Goal: Task Accomplishment & Management: Manage account settings

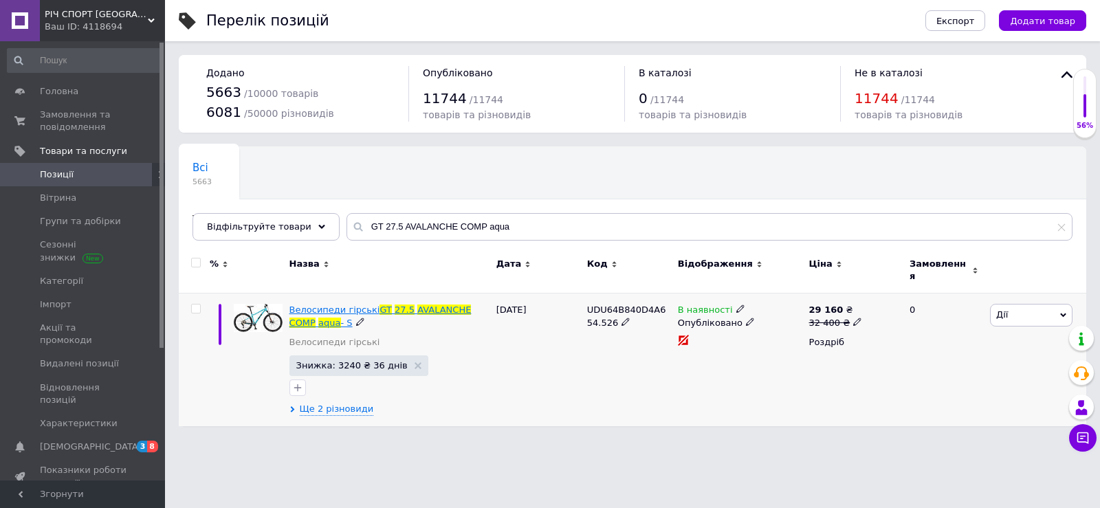
type input "GT 27.5 AVALANCHE COMP aqua"
click at [348, 305] on span "Велосипеди гірські" at bounding box center [334, 310] width 91 height 10
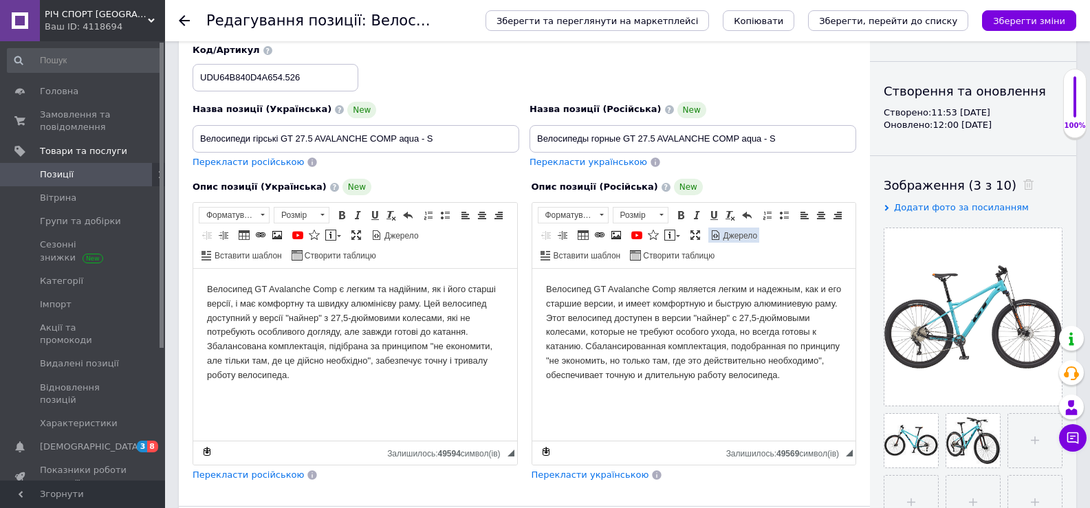
scroll to position [121, 0]
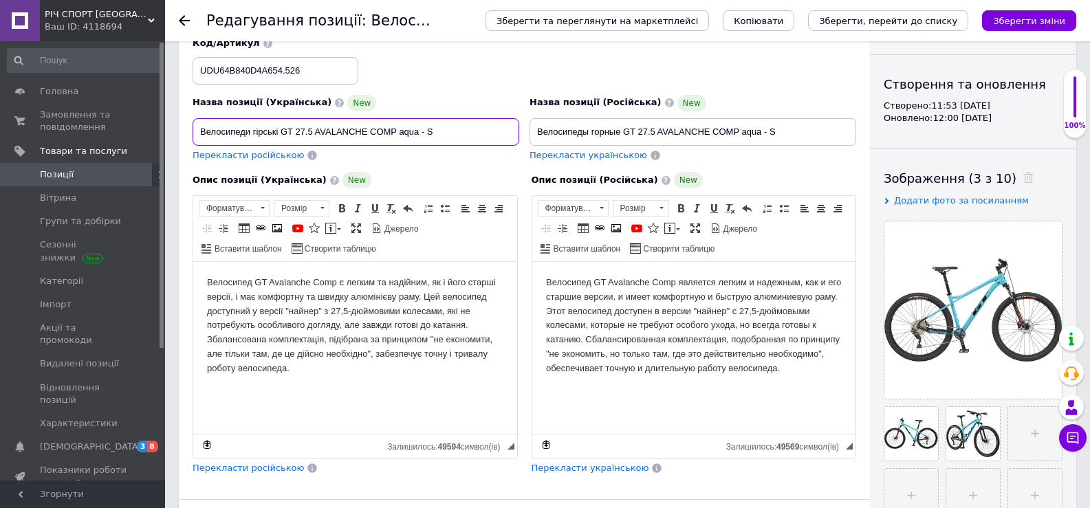
click at [433, 129] on input "Велосипеди гірські GT 27.5 AVALANCHE COMP aqua - S" at bounding box center [355, 131] width 327 height 27
type input "Велосипеди гірські GT 27.5 AVALANCHE COMP aqua - М"
click at [778, 129] on input "Велосипеды горные GT 27.5 AVALANCHE COMP aqua - S" at bounding box center [692, 131] width 327 height 27
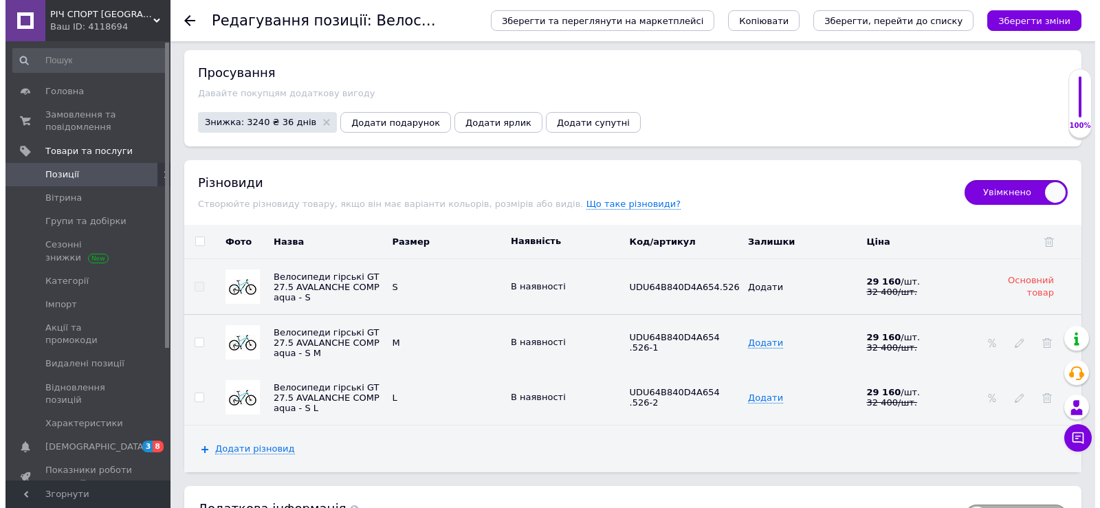
scroll to position [1815, 0]
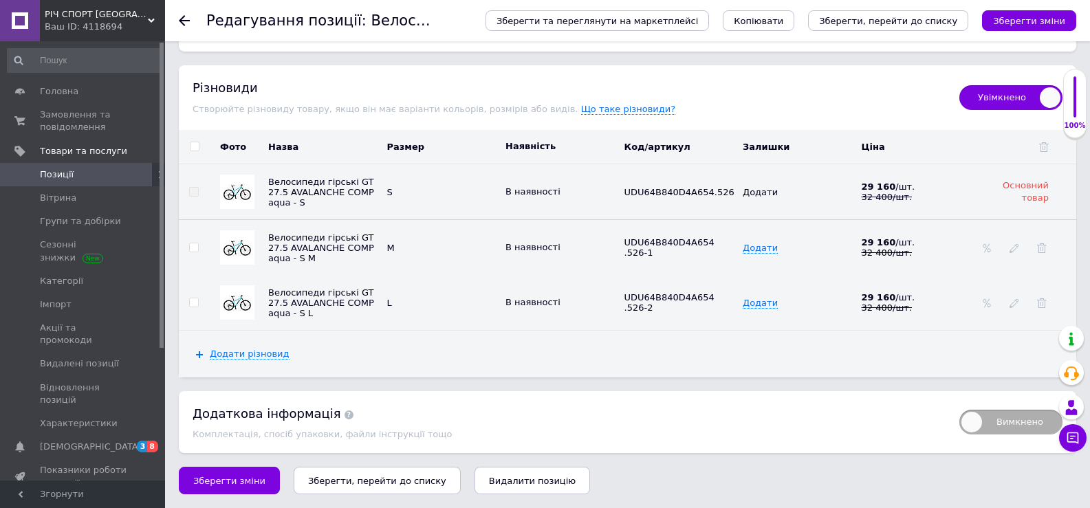
type input "Велосипеды горные GT 27.5 AVALANCHE COMP aqua - М"
click at [193, 245] on input "checkbox" at bounding box center [193, 247] width 9 height 9
checkbox input "true"
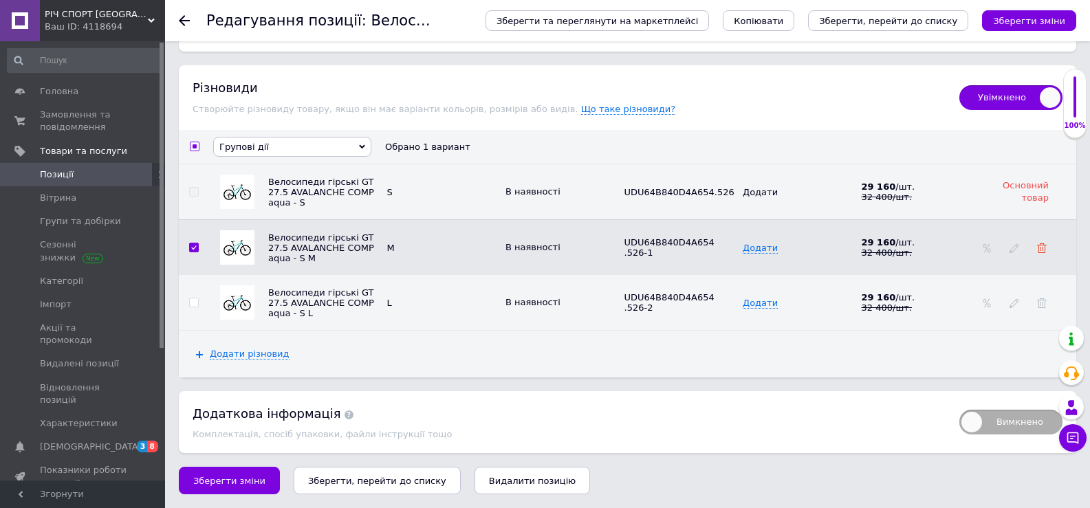
click at [1039, 251] on use at bounding box center [1042, 248] width 10 height 10
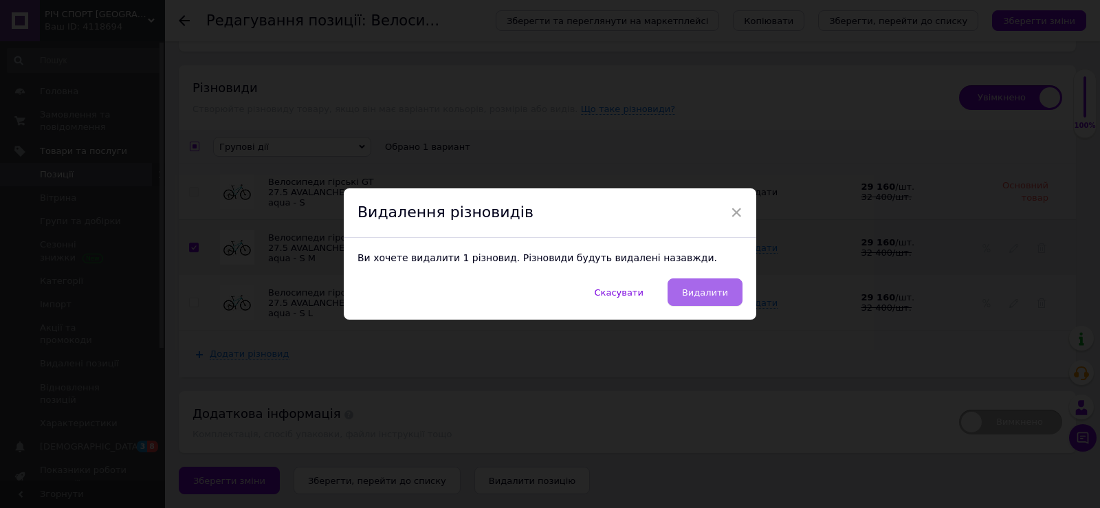
click at [714, 293] on span "Видалити" at bounding box center [705, 292] width 46 height 10
checkbox input "true"
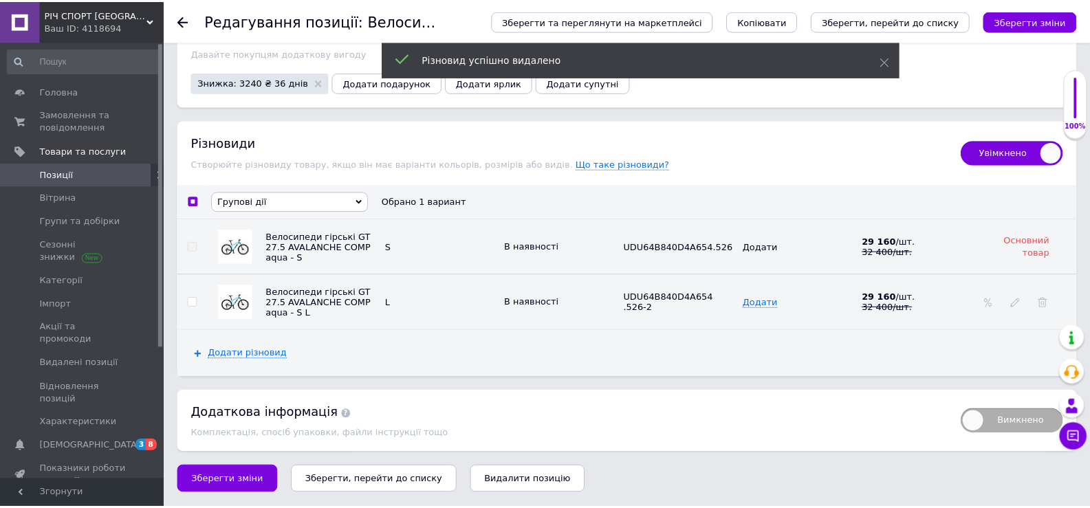
scroll to position [1749, 0]
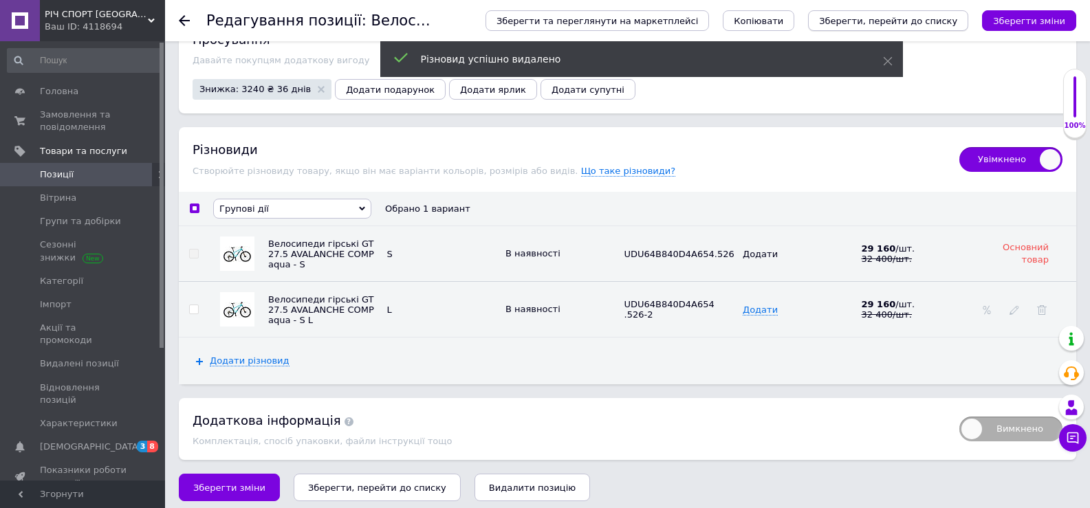
click at [894, 25] on icon "Зберегти, перейти до списку" at bounding box center [888, 21] width 138 height 10
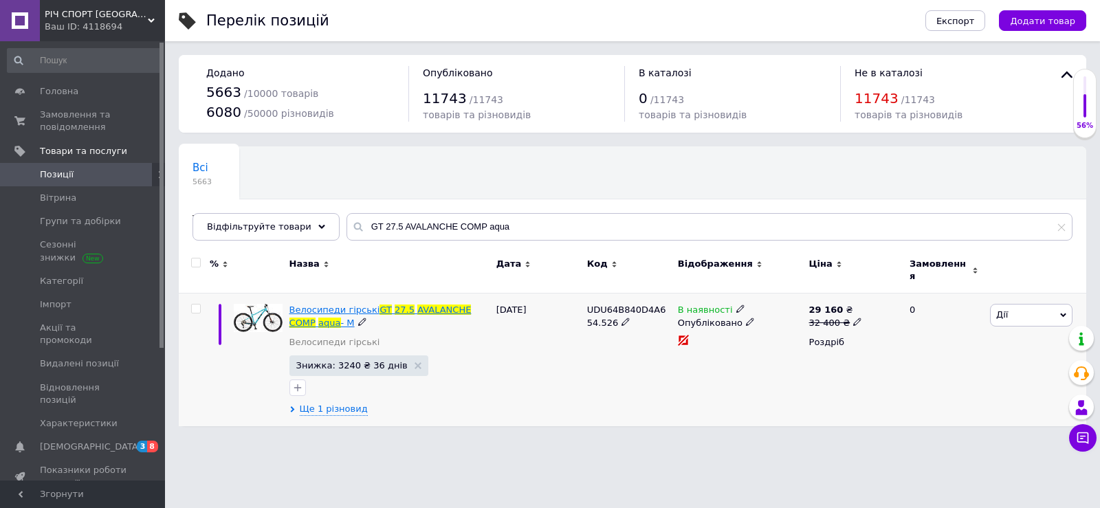
click at [352, 305] on span "Велосипеди гірські" at bounding box center [334, 310] width 91 height 10
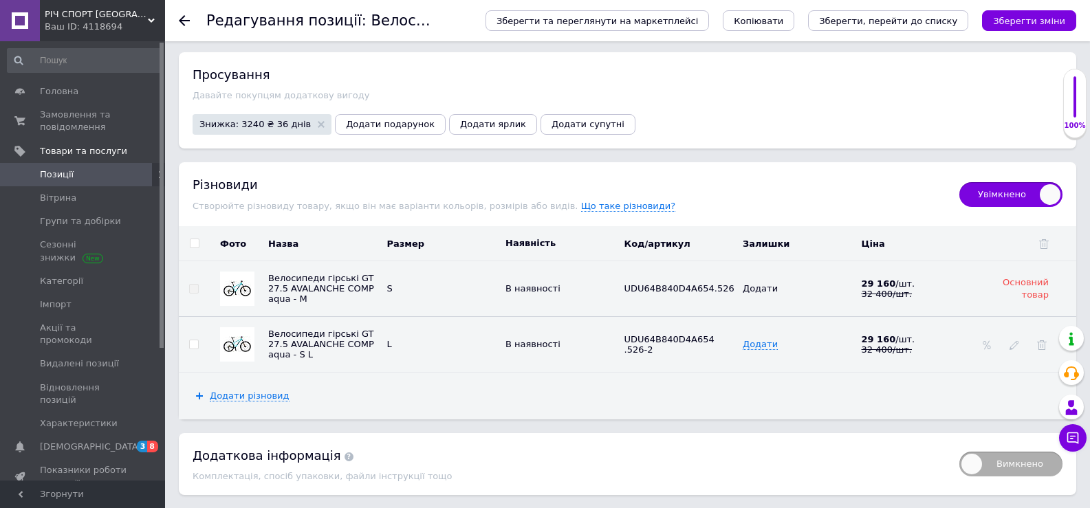
scroll to position [1719, 0]
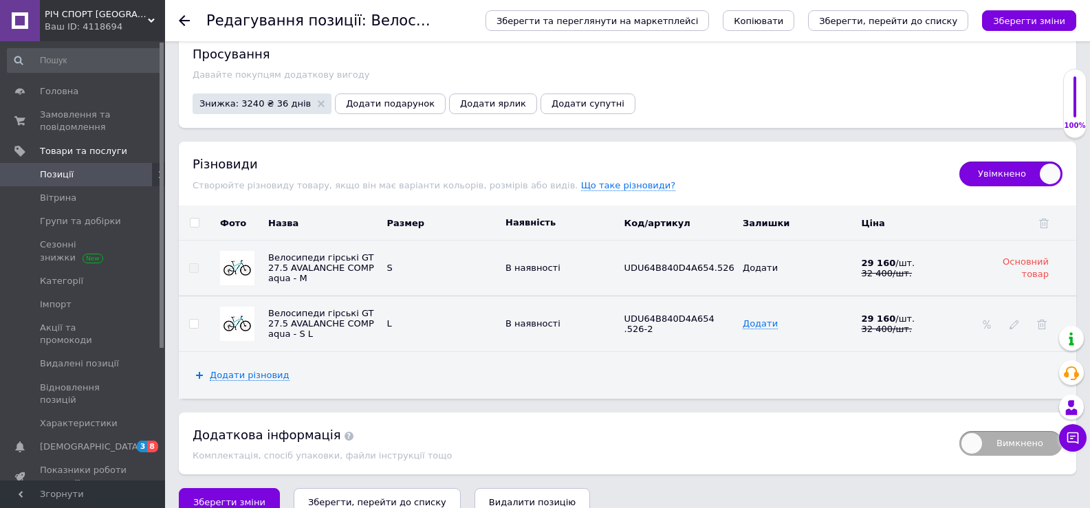
click at [388, 272] on span "S" at bounding box center [389, 268] width 5 height 10
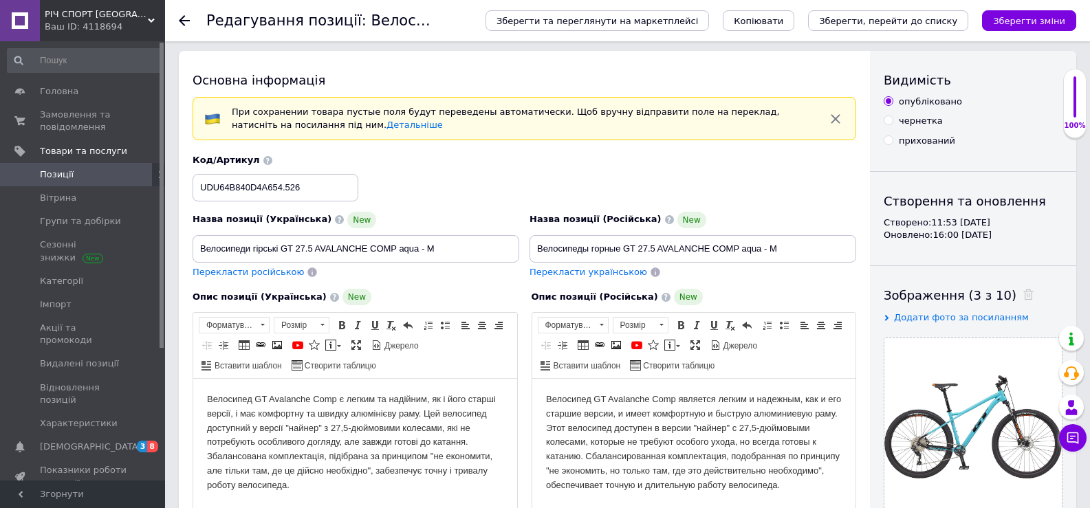
scroll to position [0, 0]
